Goal: Navigation & Orientation: Find specific page/section

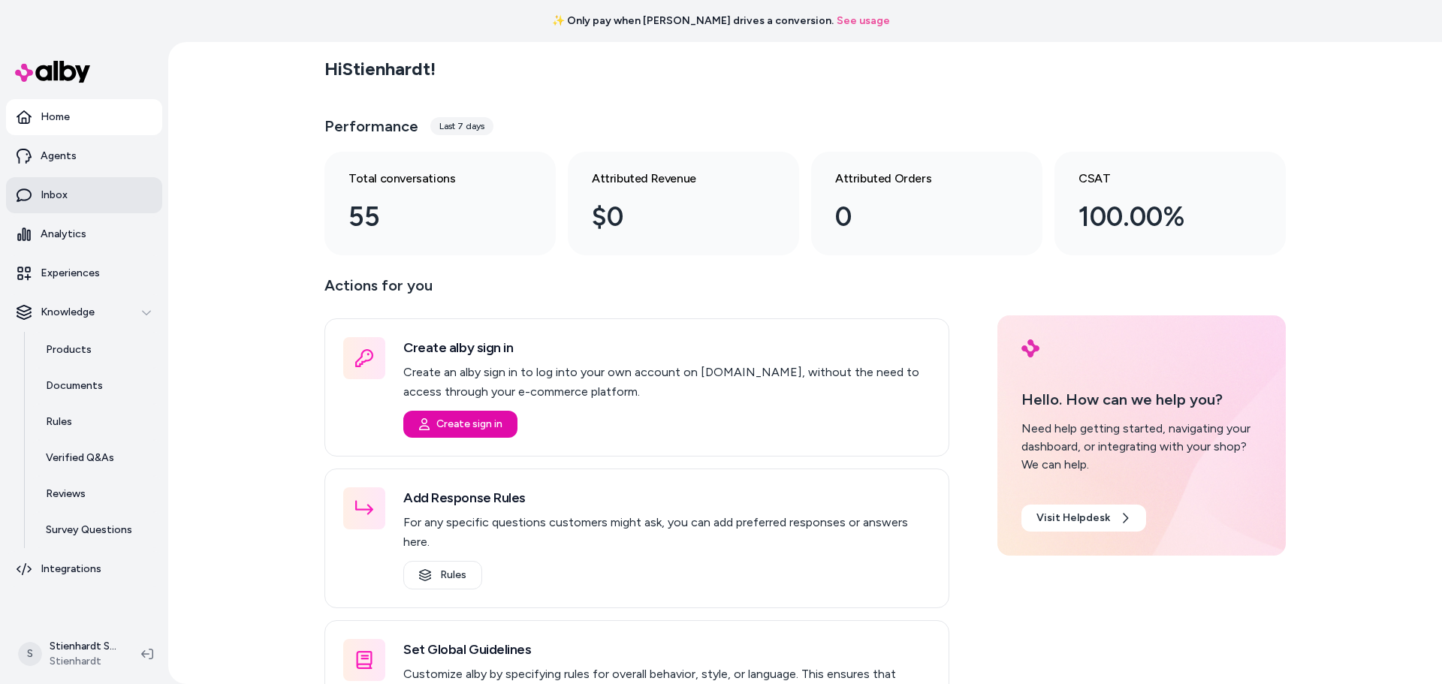
click at [49, 207] on link "Inbox" at bounding box center [84, 195] width 156 height 36
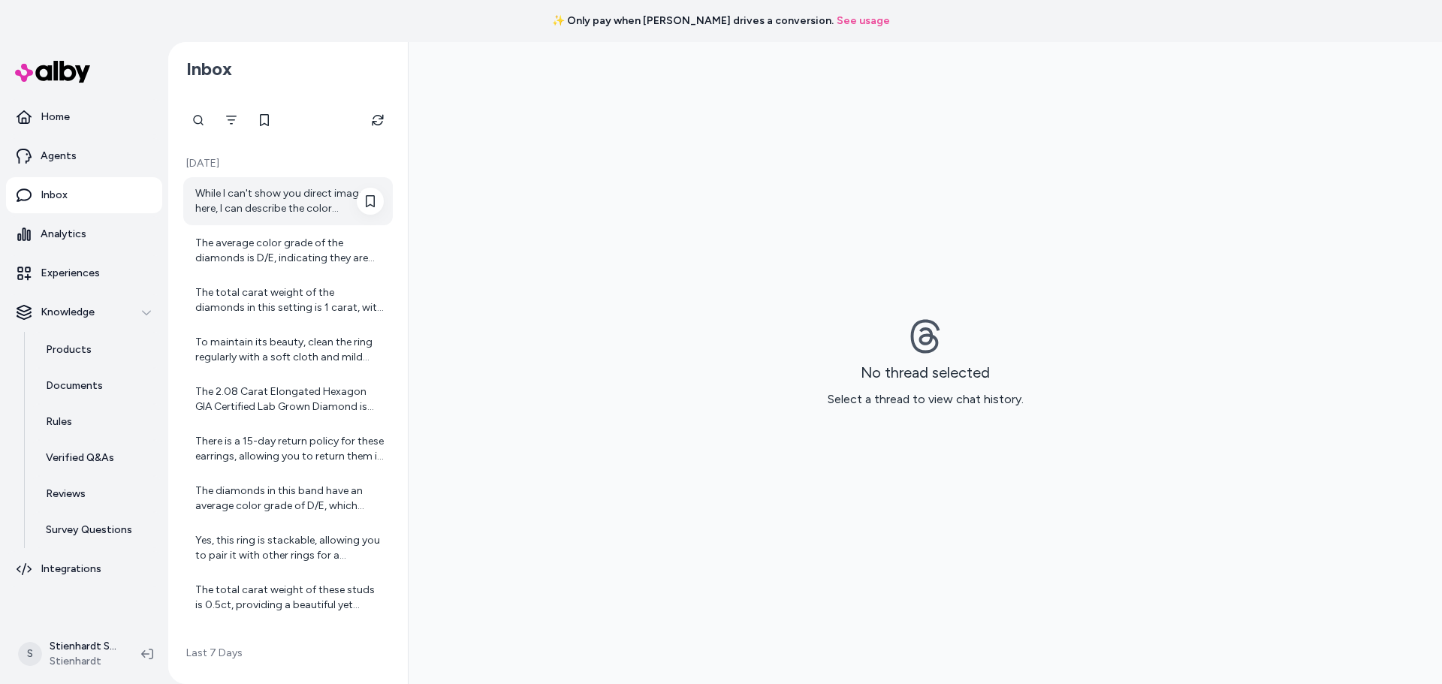
click at [285, 214] on div "While I can't show you direct images here, I can describe the color differences…" at bounding box center [289, 201] width 189 height 30
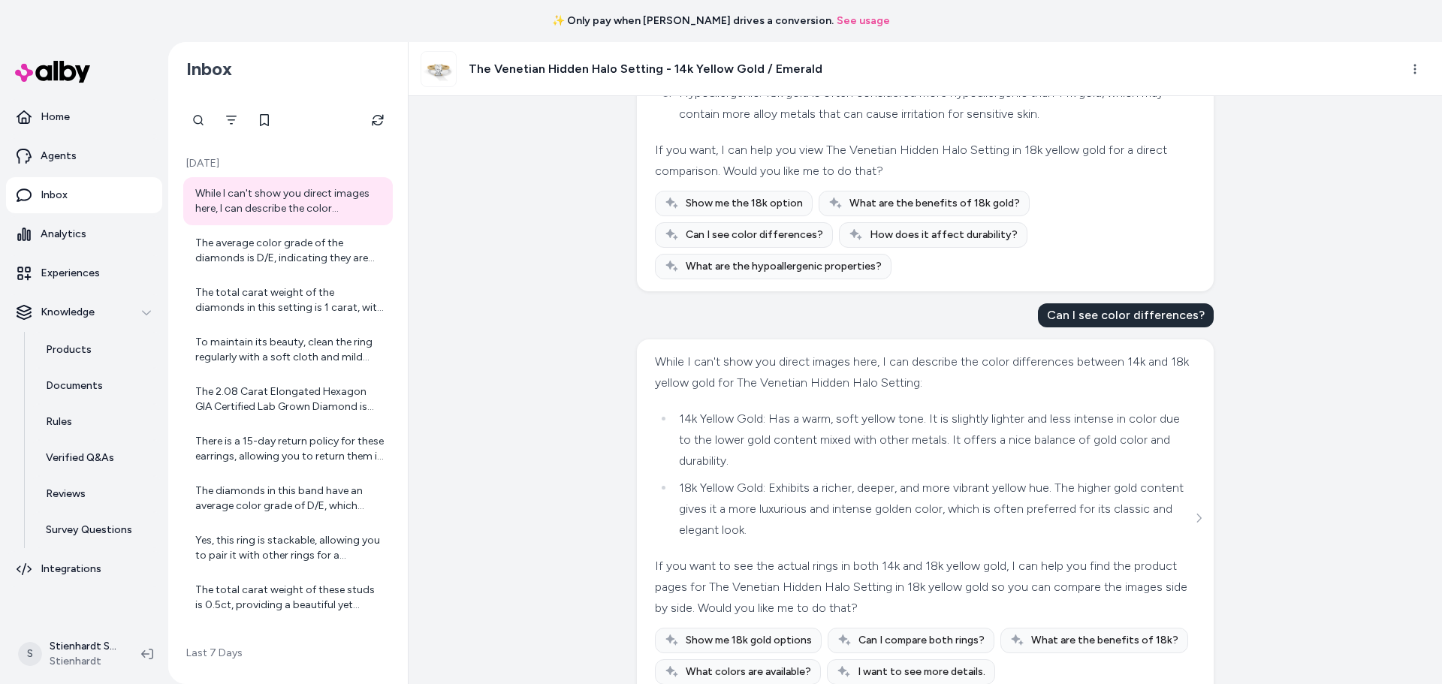
scroll to position [1028, 0]
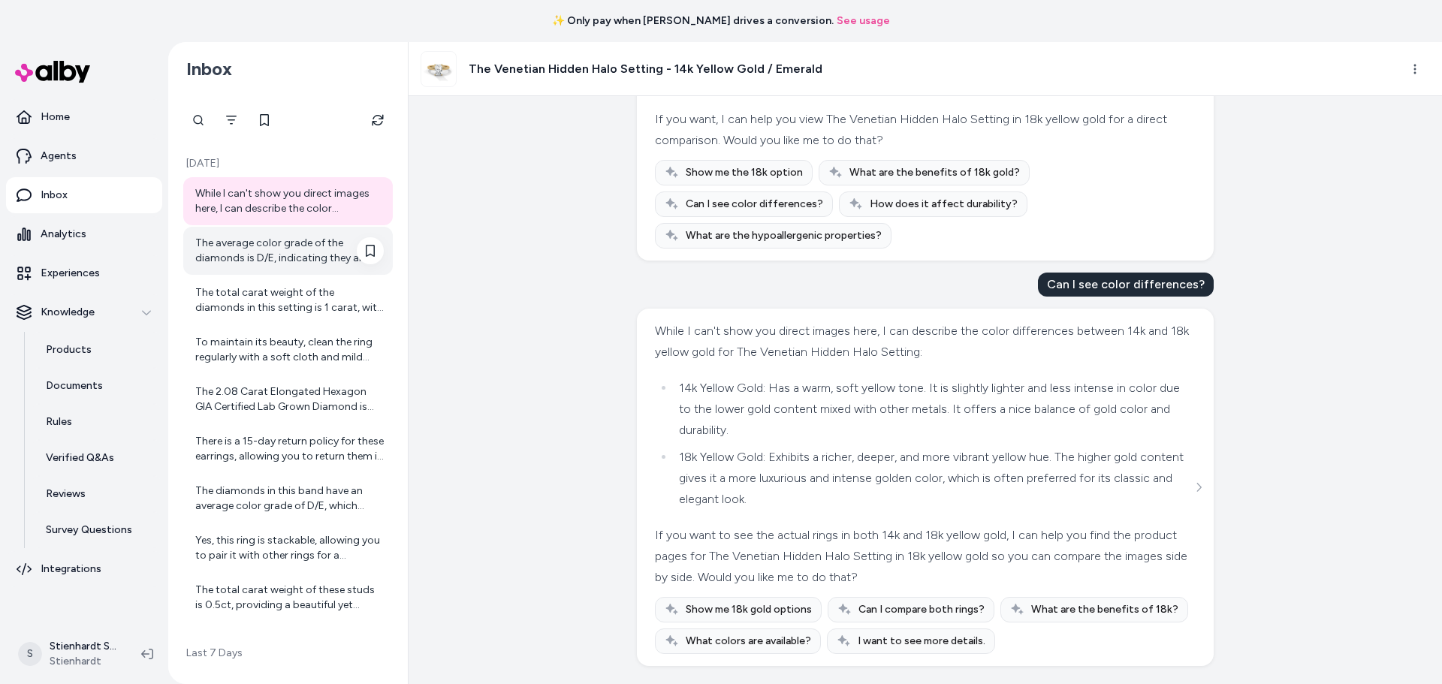
click at [269, 249] on div "The average color grade of the diamonds is D/E, indicating they are near-colorl…" at bounding box center [289, 251] width 189 height 30
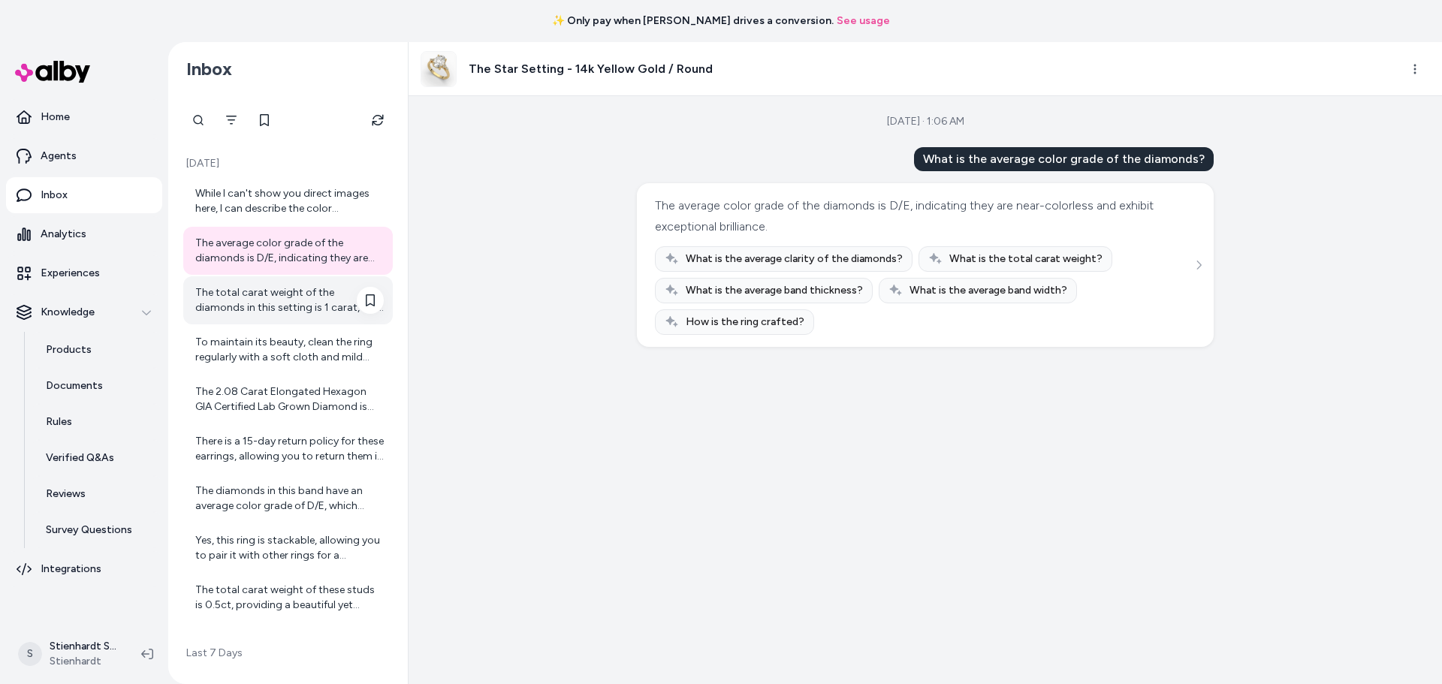
click at [305, 301] on div "The total carat weight of the diamonds in this setting is 1 carat, with a brill…" at bounding box center [289, 300] width 189 height 30
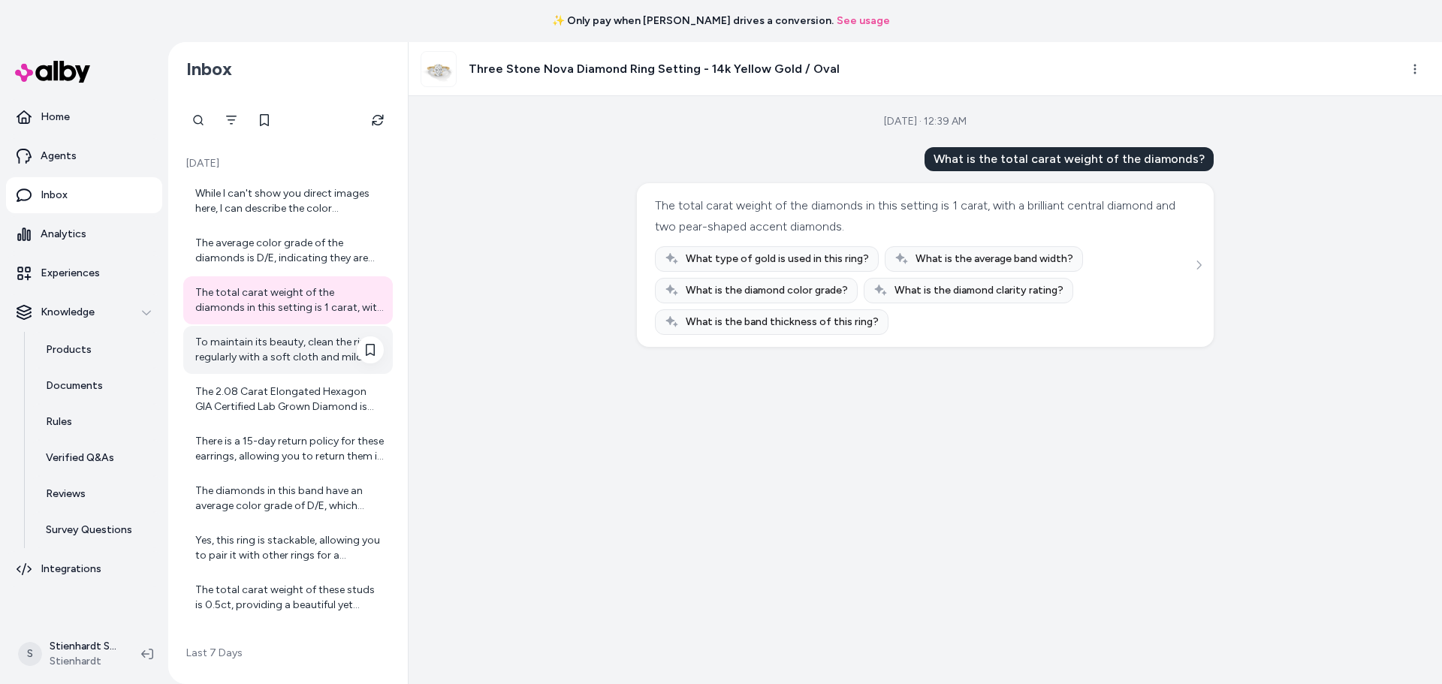
click at [244, 359] on div "To maintain its beauty, clean the ring regularly with a soft cloth and mild soa…" at bounding box center [289, 350] width 189 height 30
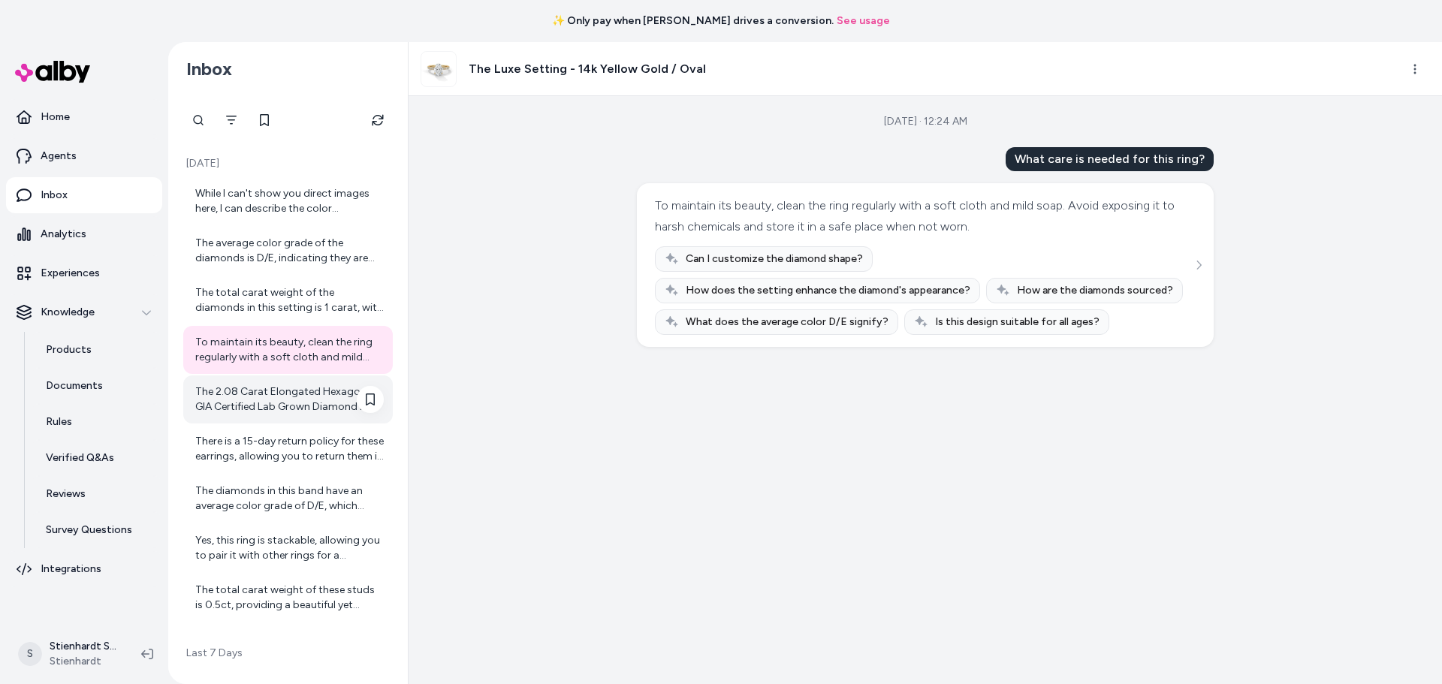
click at [298, 405] on div "The 2.08 Carat Elongated Hexagon GIA Certified Lab Grown Diamond is priced at $…" at bounding box center [289, 400] width 189 height 30
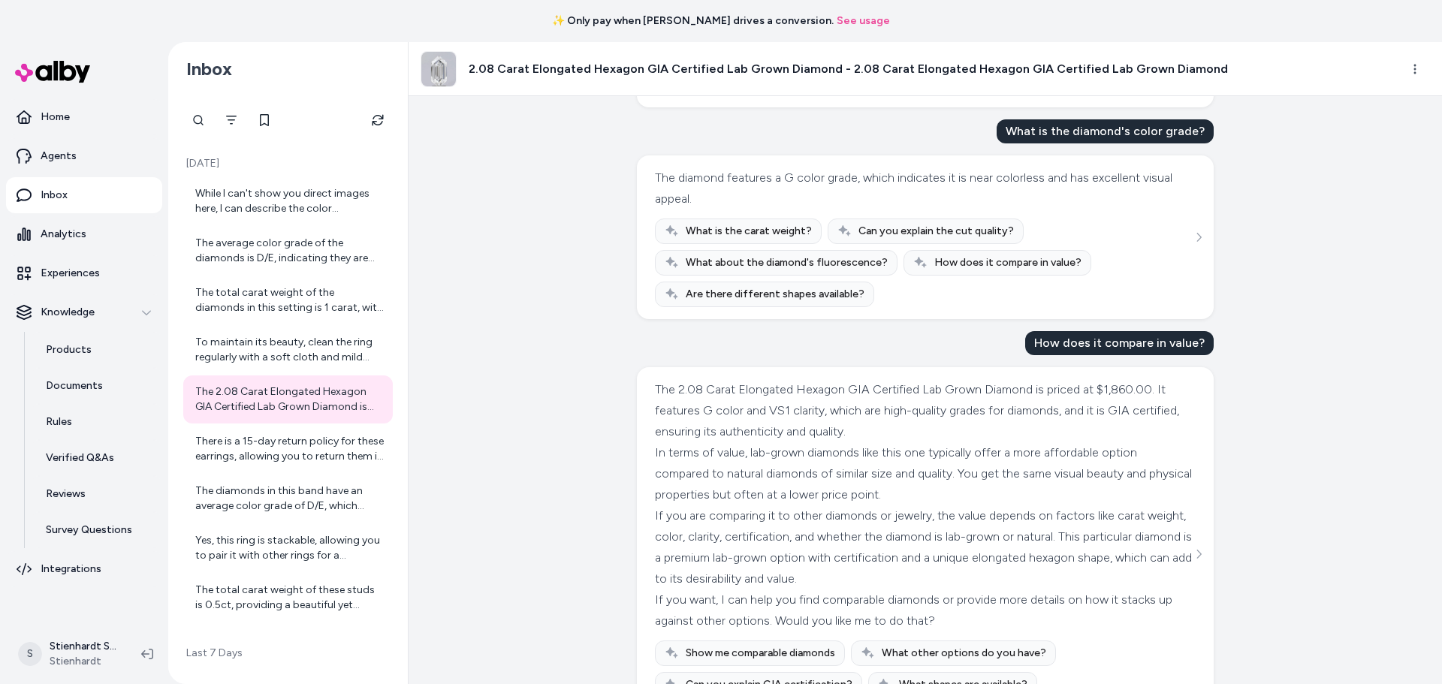
scroll to position [526, 0]
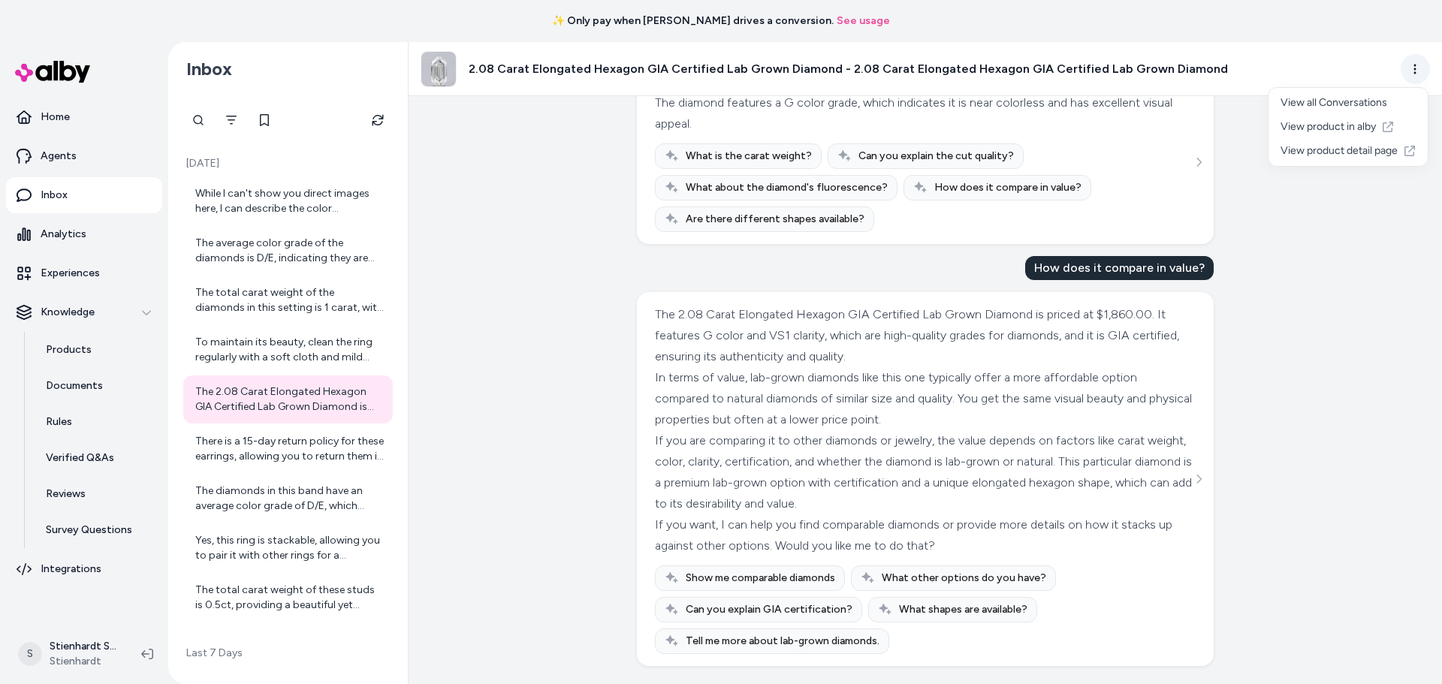
click at [1410, 65] on html "✨ Only pay when [PERSON_NAME] drives a conversion. See usage Home Agents Inbox …" at bounding box center [721, 342] width 1442 height 684
click at [1354, 151] on link "View product detail page" at bounding box center [1347, 151] width 159 height 24
click at [317, 452] on div "There is a 15-day return policy for these earrings, allowing you to return them…" at bounding box center [289, 449] width 189 height 30
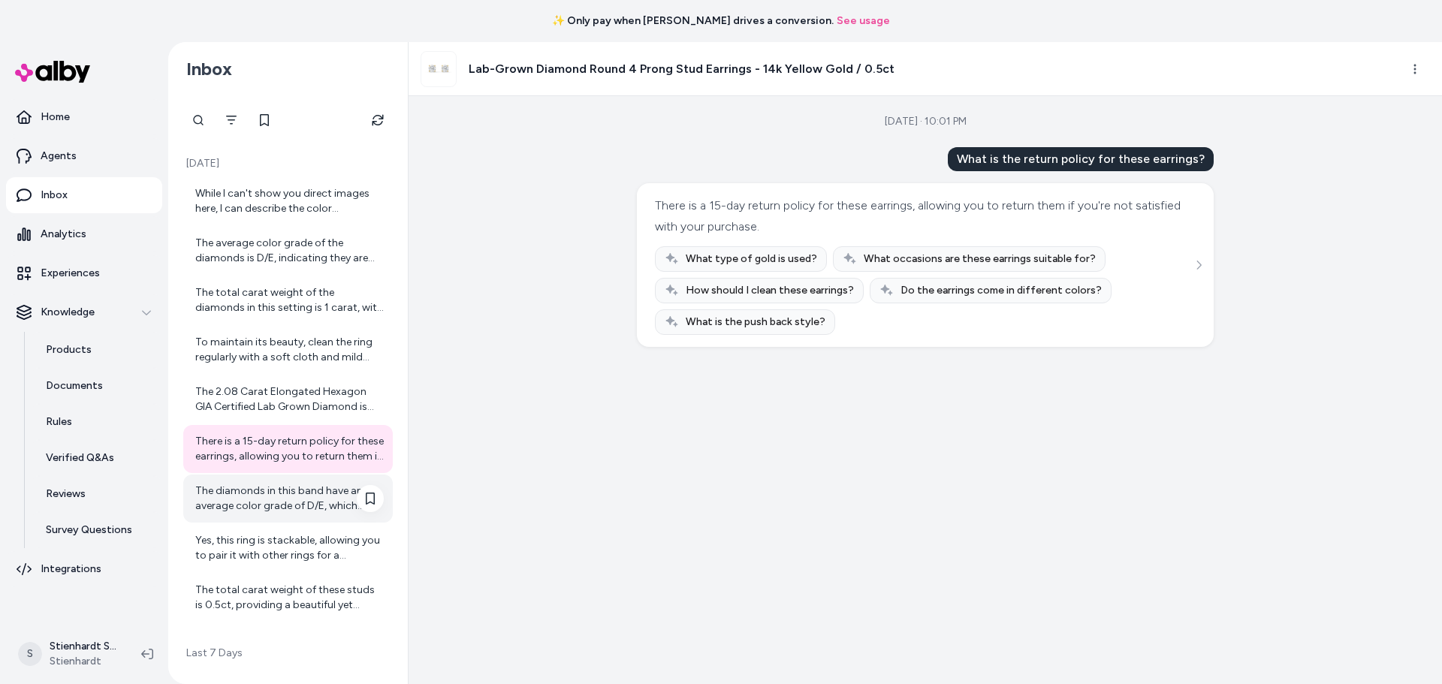
click at [238, 507] on div "The diamonds in this band have an average color grade of D/E, which indicates t…" at bounding box center [289, 499] width 189 height 30
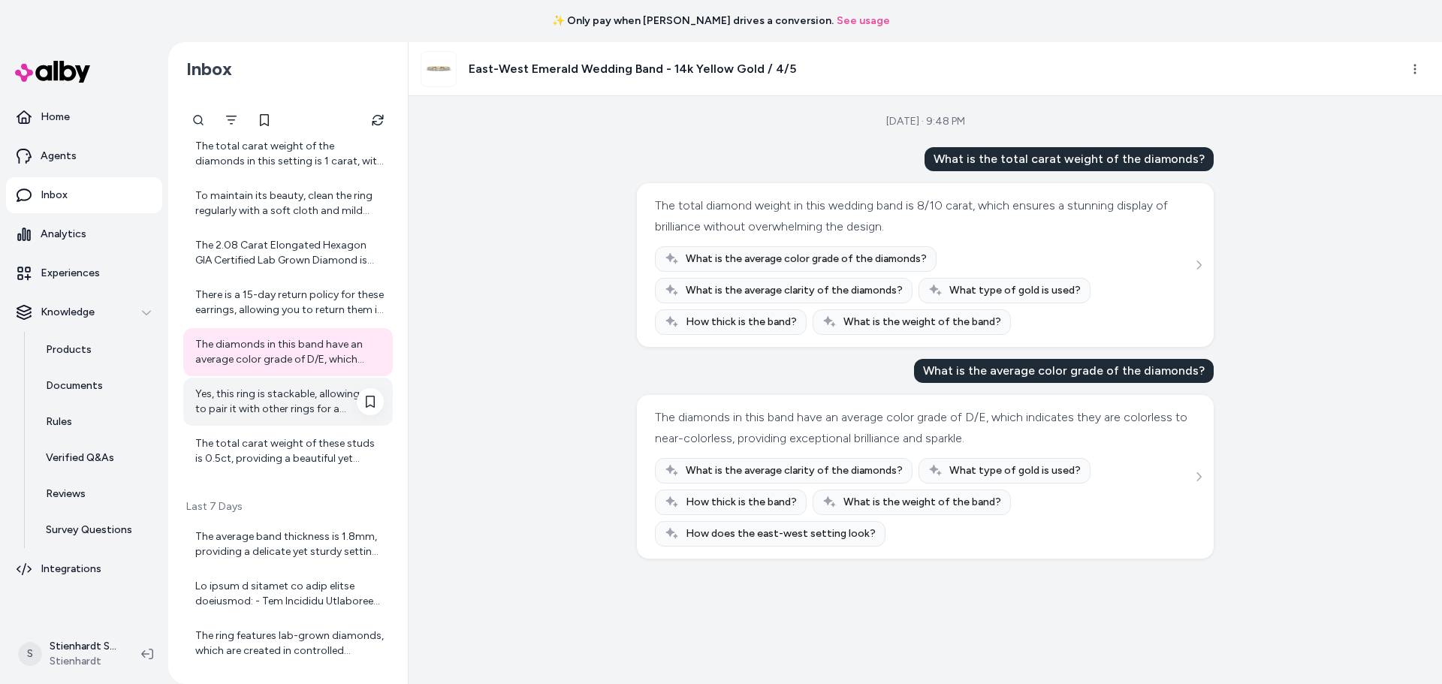
scroll to position [150, 0]
click at [285, 402] on div "Yes, this ring is stackable, allowing you to pair it with other rings for a per…" at bounding box center [289, 398] width 189 height 30
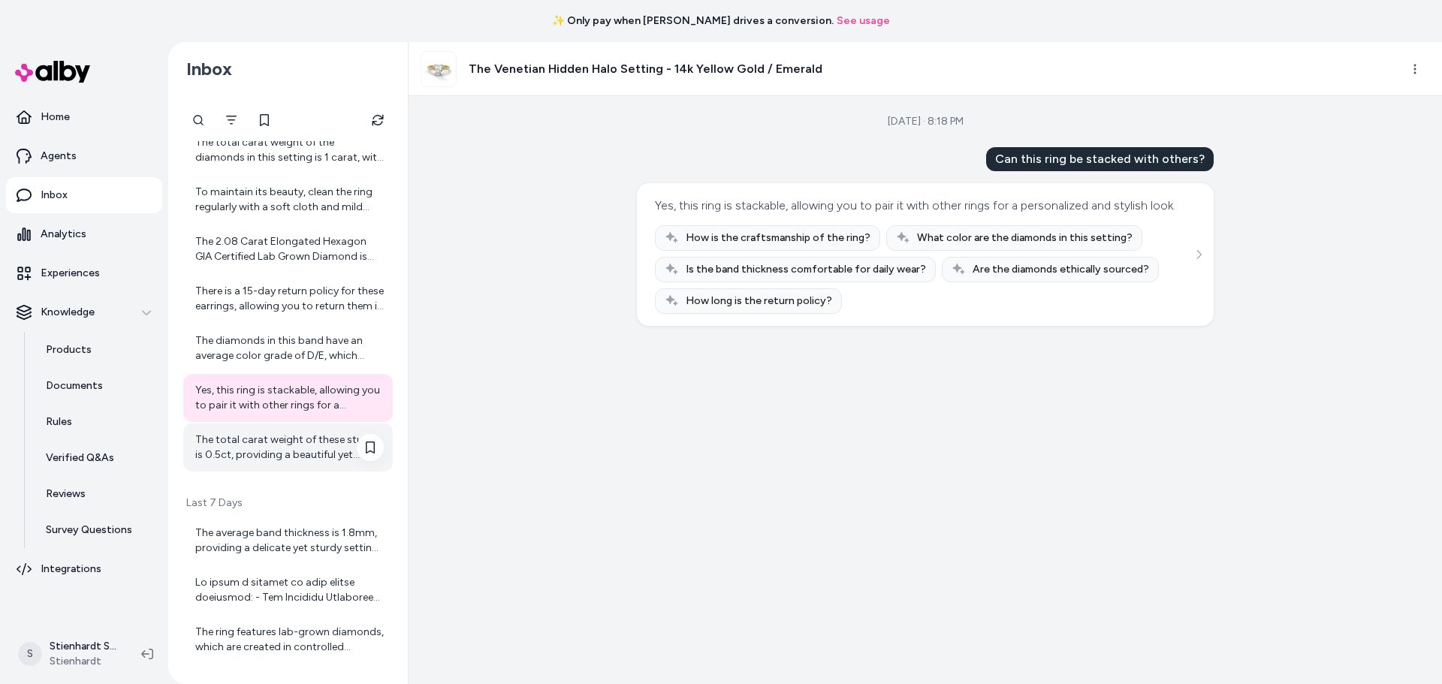
click at [300, 438] on div "The total carat weight of these studs is 0.5ct, providing a beautiful yet subtl…" at bounding box center [289, 448] width 189 height 30
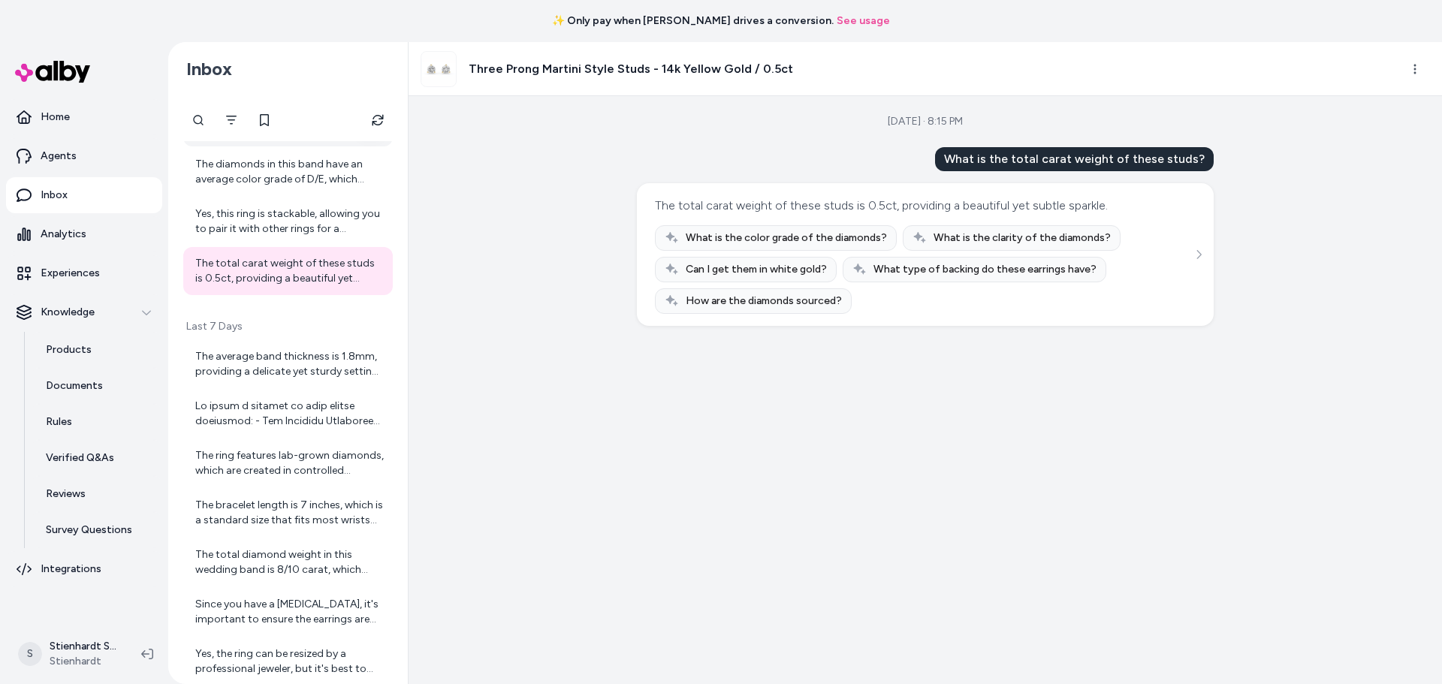
scroll to position [376, 0]
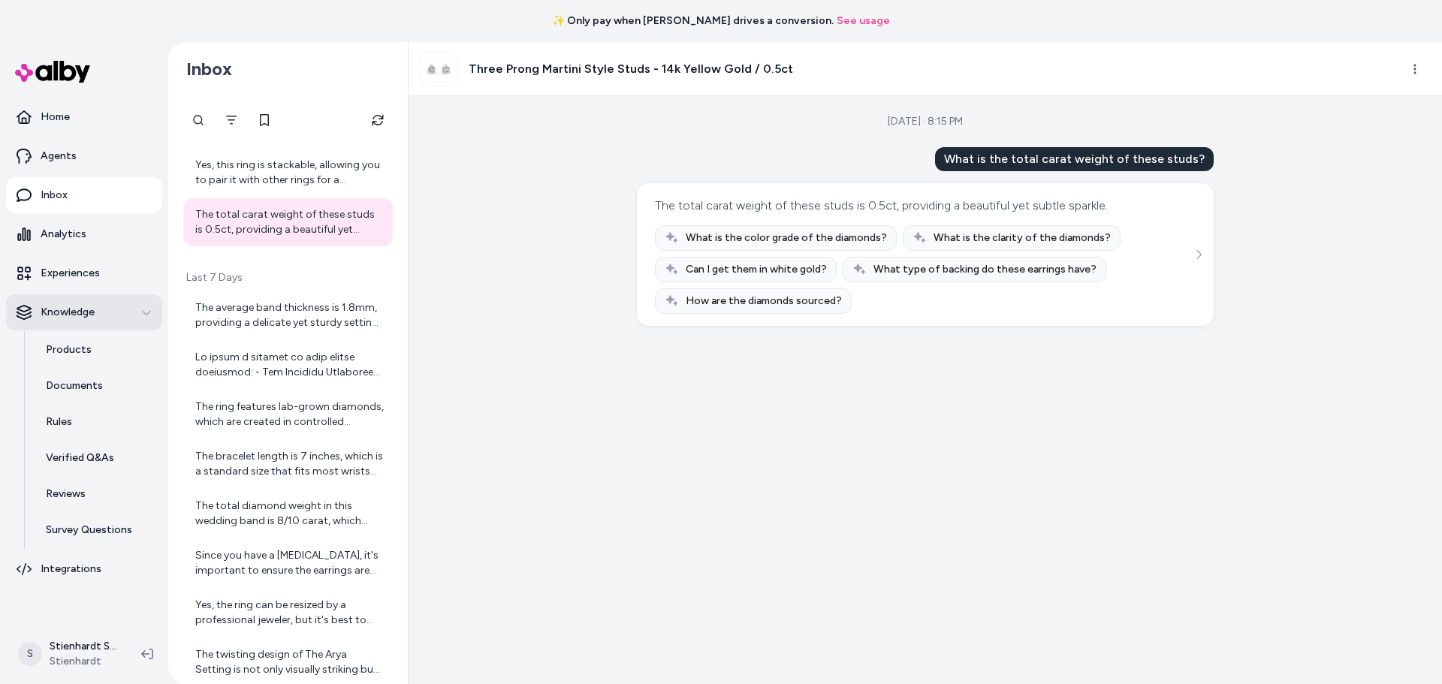
click at [46, 315] on p "Knowledge" at bounding box center [68, 312] width 54 height 15
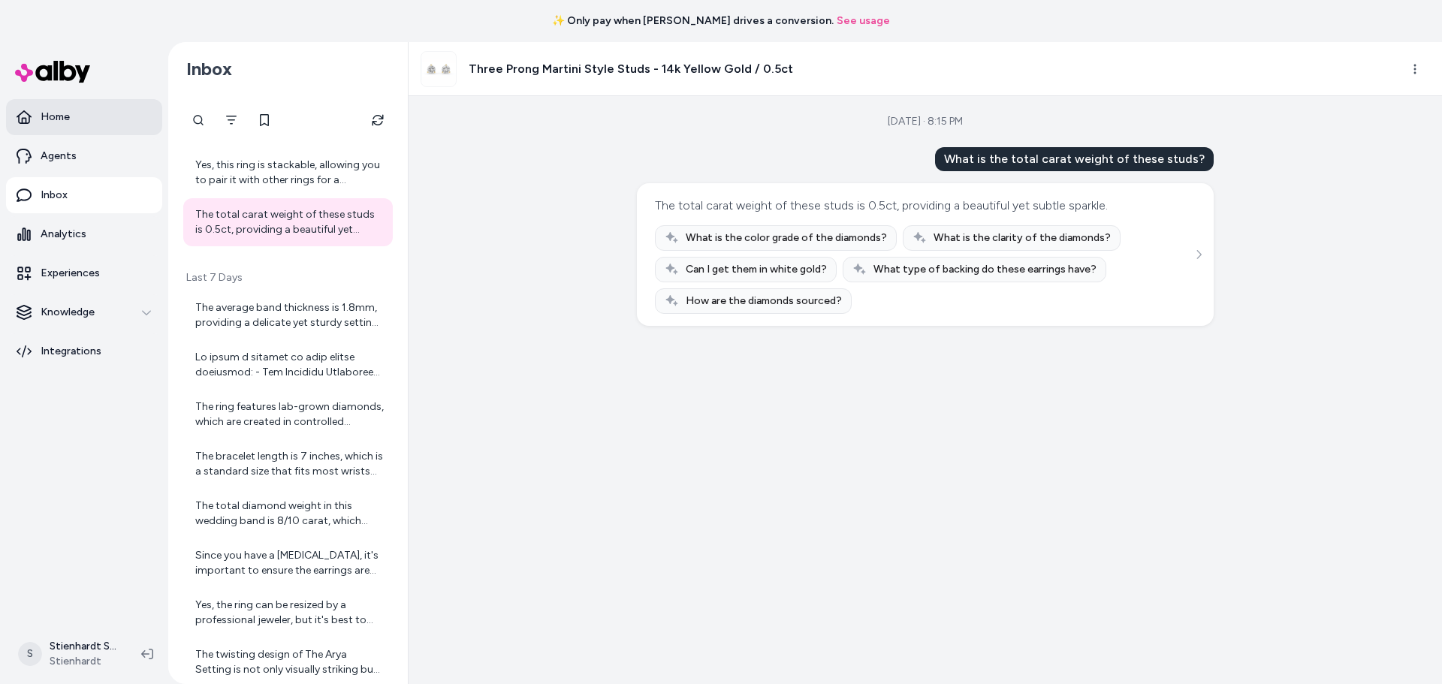
click at [66, 130] on link "Home" at bounding box center [84, 117] width 156 height 36
